Goal: Book appointment/travel/reservation

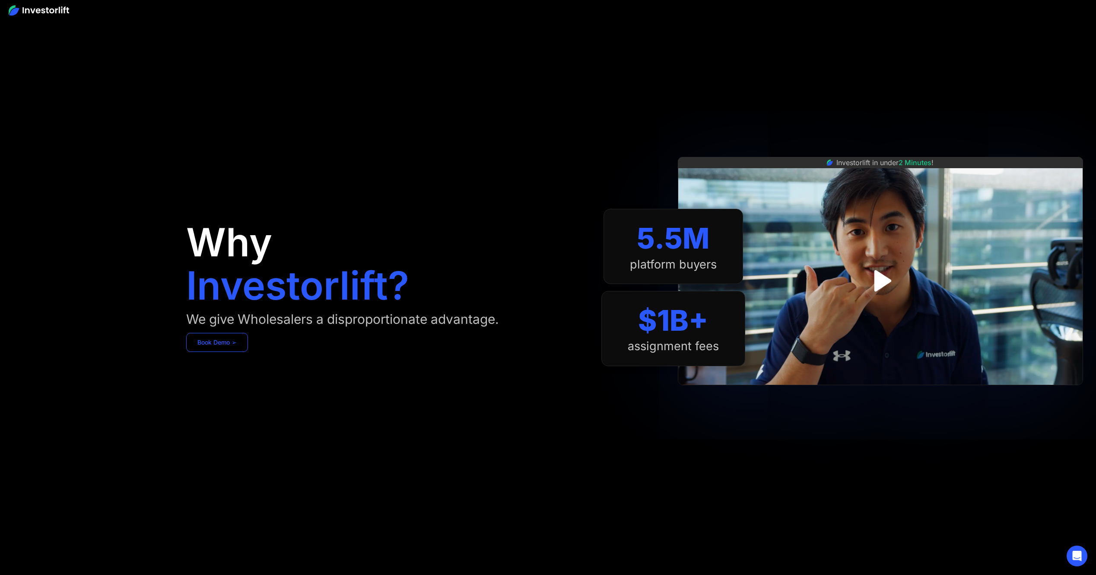
click at [203, 350] on link "Book Demo ➢" at bounding box center [217, 342] width 62 height 19
